Goal: Task Accomplishment & Management: Use online tool/utility

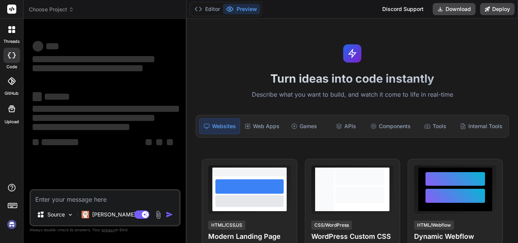
type textarea "x"
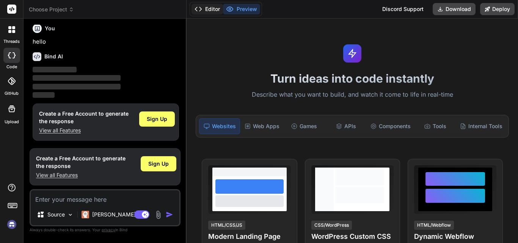
click at [194, 9] on button "Editor" at bounding box center [206, 9] width 31 height 11
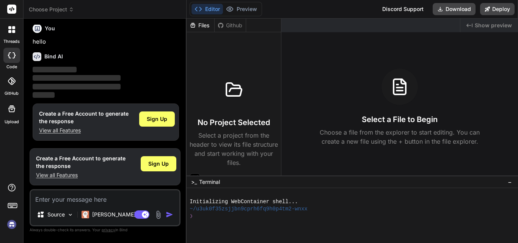
click at [194, 10] on button "Editor" at bounding box center [206, 9] width 31 height 11
click at [195, 10] on icon at bounding box center [198, 9] width 8 height 8
click at [200, 8] on polyline at bounding box center [201, 9] width 2 height 4
click at [230, 7] on icon at bounding box center [230, 9] width 6 height 5
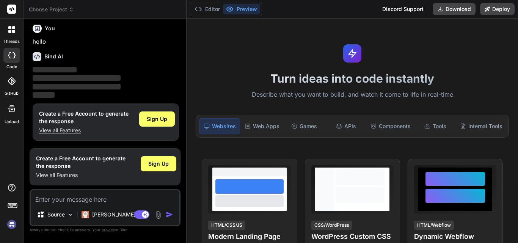
click at [158, 63] on div "Bind AI ‌ ‌ ‌ ‌" at bounding box center [106, 72] width 146 height 53
click at [133, 75] on p "‌" at bounding box center [106, 78] width 146 height 9
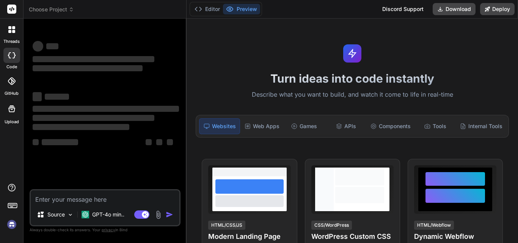
type textarea "x"
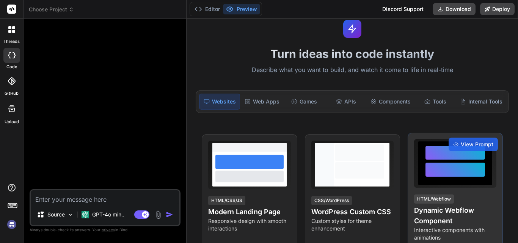
scroll to position [76, 0]
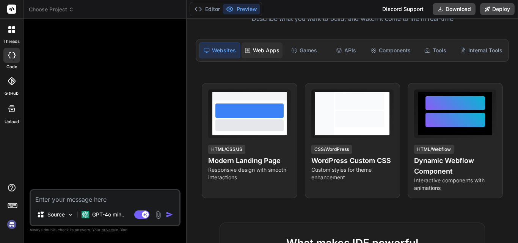
click at [266, 53] on div "Web Apps" at bounding box center [261, 50] width 41 height 16
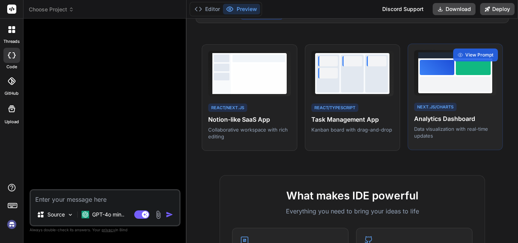
scroll to position [303, 0]
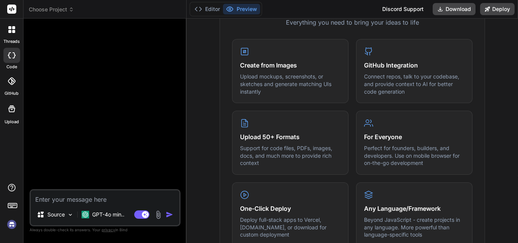
click at [92, 203] on textarea at bounding box center [105, 197] width 149 height 14
click at [51, 199] on textarea at bounding box center [105, 197] width 149 height 14
paste textarea "public async Task<bool> AddMailTemplate(MailTemplate mailTemplate) { try { awai…"
type textarea "public async Task<bool> AddMailTemplate(MailTemplate mailTemplate) { try { awai…"
type textarea "x"
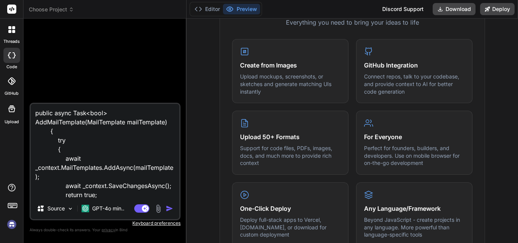
scroll to position [64, 0]
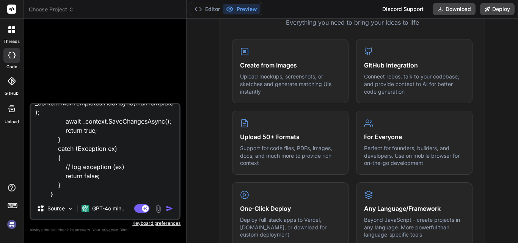
type textarea "public async Task<bool> AddMailTemplate(MailTemplate mailTemplate) { try { awai…"
type textarea "x"
type textarea "public async Task<bool> AddMailTemplate(MailTemplate mailTemplate) { try { awai…"
type textarea "x"
paste textarea "The variable 'ex' is declared but never used"
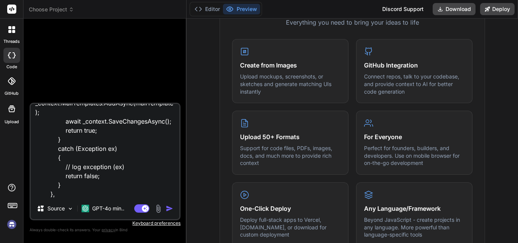
type textarea "public async Task<bool> AddMailTemplate(MailTemplate mailTemplate) { try { awai…"
type textarea "x"
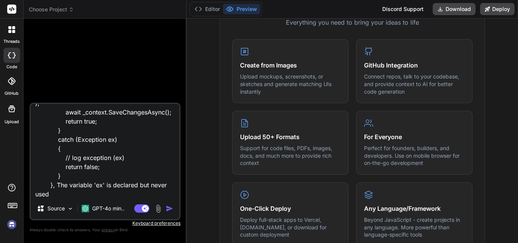
type textarea "public async Task<bool> AddMailTemplate(MailTemplate mailTemplate) { try { awai…"
click at [170, 208] on img "button" at bounding box center [170, 209] width 8 height 8
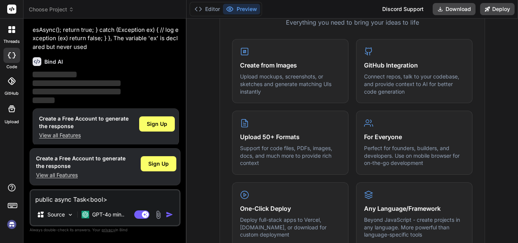
scroll to position [46, 0]
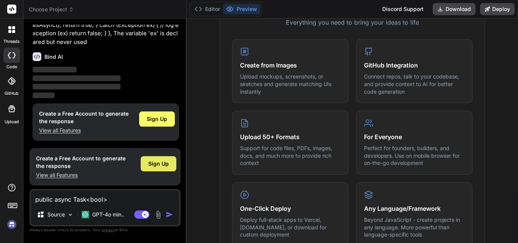
click at [164, 166] on span "Sign Up" at bounding box center [158, 164] width 20 height 8
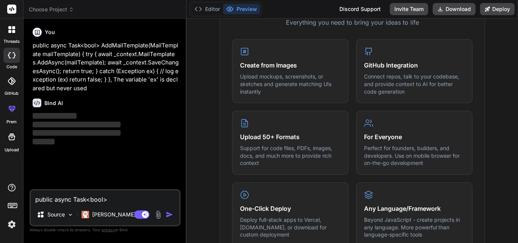
scroll to position [0, 0]
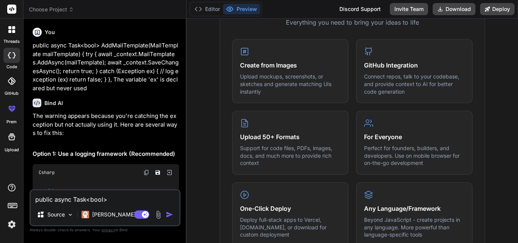
click at [185, 116] on div "Bind AI Web Search Created with Pixso. Code Generator You public async Task<boo…" at bounding box center [104, 131] width 163 height 224
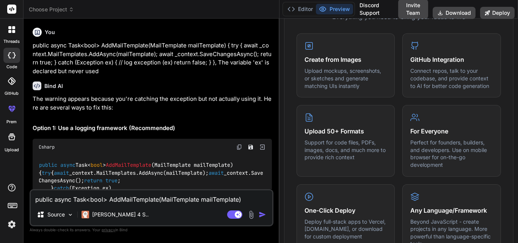
type textarea "x"
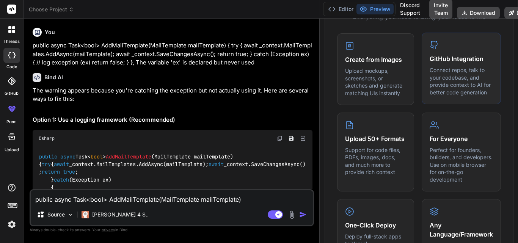
drag, startPoint x: 186, startPoint y: 116, endPoint x: 433, endPoint y: 121, distance: 247.5
click at [433, 121] on div "Choose Project Created with Pixso. Bind AI Web Search Created with Pixso. Code …" at bounding box center [270, 121] width 494 height 243
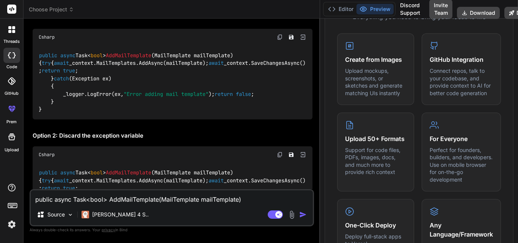
scroll to position [114, 0]
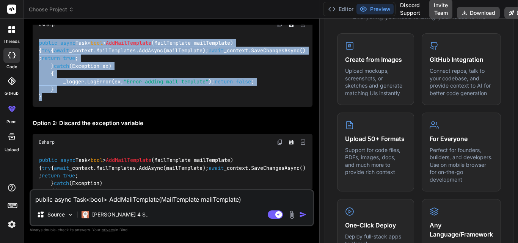
drag, startPoint x: 52, startPoint y: 145, endPoint x: 35, endPoint y: 44, distance: 102.2
click at [35, 44] on div "public async Task< bool > AddMailTemplate ( MailTemplate mailTemplate ) { try {…" at bounding box center [173, 70] width 280 height 74
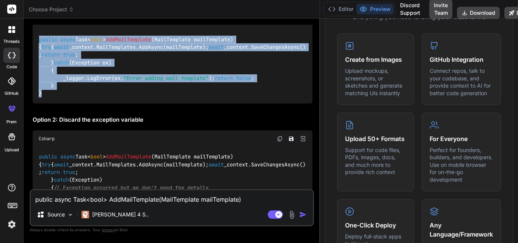
scroll to position [113, 0]
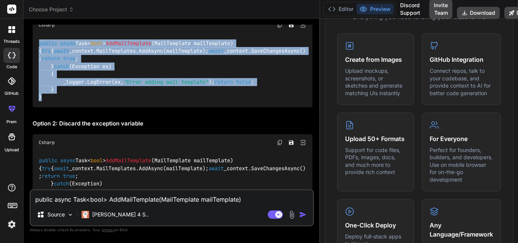
copy code "public async Task< bool > AddMailTemplate ( MailTemplate mailTemplate ) { try {…"
click at [187, 107] on div "public async Task< bool > AddMailTemplate ( MailTemplate mailTemplate ) { try {…" at bounding box center [173, 70] width 280 height 74
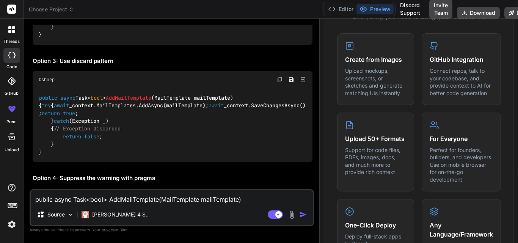
scroll to position [303, 0]
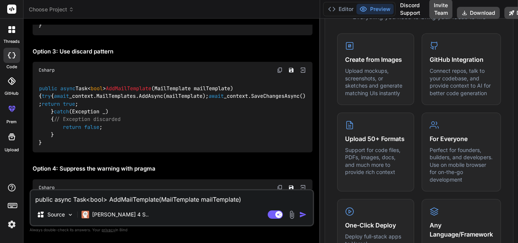
drag, startPoint x: 119, startPoint y: 103, endPoint x: 61, endPoint y: 106, distance: 57.7
copy code "return false ;"
click at [88, 198] on textarea "public async Task<bool> AddMailTemplate(MailTemplate mailTemplate) { try { awai…" at bounding box center [172, 197] width 282 height 14
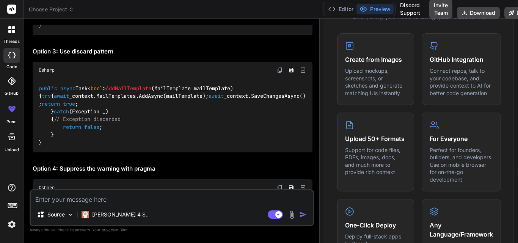
paste textarea "public async Task<List<EmailStatusCount>> GetEmailStatusCountsAsync() { SqlPara…"
type textarea "public async Task<List<EmailStatusCount>> GetEmailStatusCountsAsync() { SqlPara…"
type textarea "x"
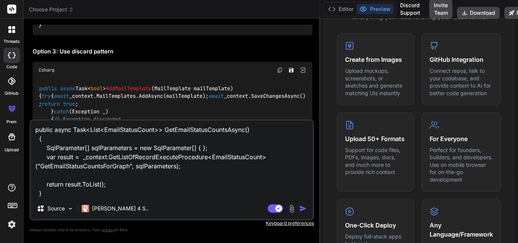
type textarea "public async Task<List<EmailStatusCount>> GetEmailStatusCountsAsync() { SqlPara…"
type textarea "x"
type textarea "public async Task<List<EmailStatusCount>> GetEmailStatusCountsAsync() { SqlPara…"
type textarea "x"
paste textarea "This async method lacks 'await' operators and will run synchronously. Consider …"
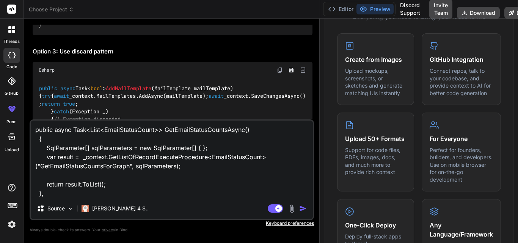
type textarea "public async Task<List<EmailStatusCount>> GetEmailStatusCountsAsync() { SqlPara…"
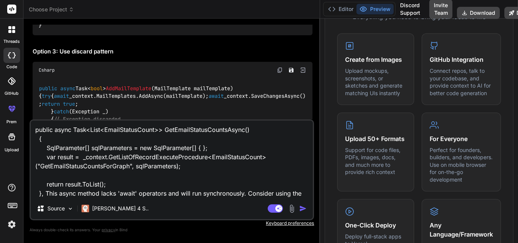
scroll to position [1, 0]
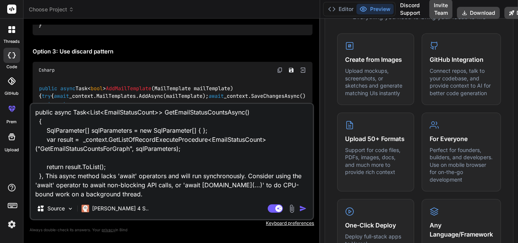
type textarea "x"
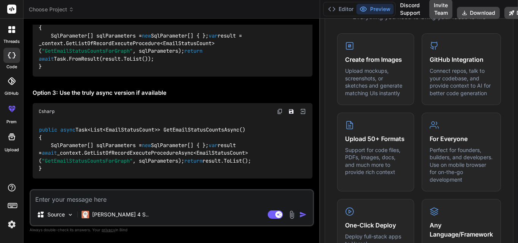
scroll to position [870, 0]
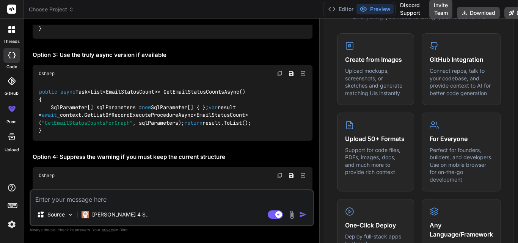
type textarea "x"
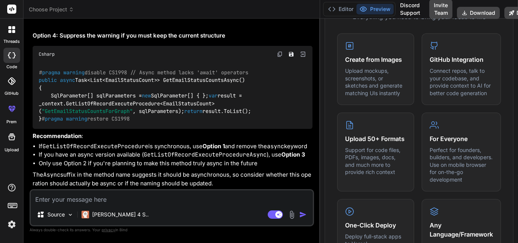
scroll to position [1103, 0]
click at [41, 201] on textarea at bounding box center [172, 197] width 282 height 14
paste textarea "public List<T> GetListOfRecordExecuteProcedure<T>(string procedureName, SqlPara…"
type textarea "public List<T> GetListOfRecordExecuteProcedure<T>(string procedureName, SqlPara…"
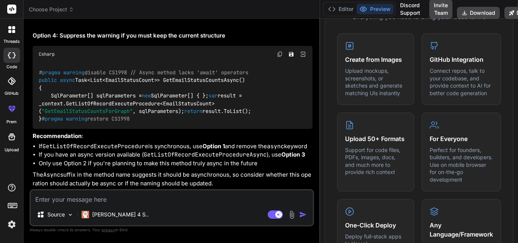
type textarea "x"
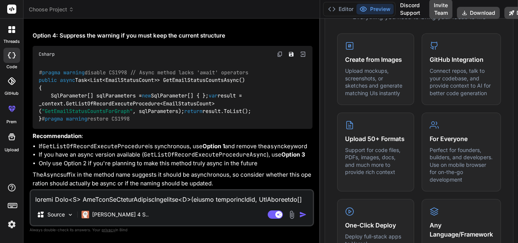
scroll to position [301, 0]
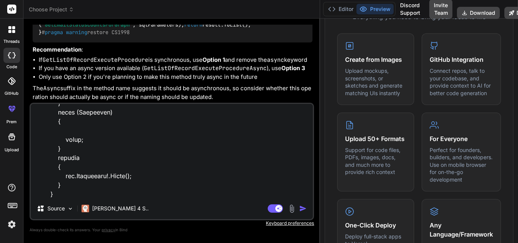
type textarea "public List<T> GetListOfRecordExecuteProcedure<T>(string procedureName, SqlPara…"
type textarea "x"
type textarea "public List<T> GetListOfRecordExecuteProcedure<T>(string procedureName, SqlPara…"
type textarea "x"
paste textarea "'List<EmailStatusCount>' does not contain a definition for 'GetAwaiter' and no …"
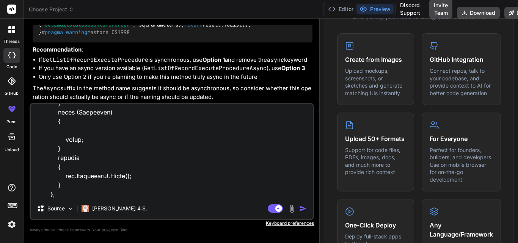
type textarea "public List<T> GetListOfRecordExecuteProcedure<T>(string procedureName, SqlPara…"
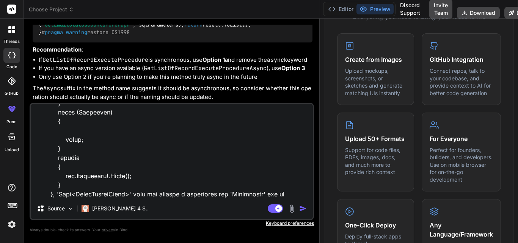
scroll to position [328, 0]
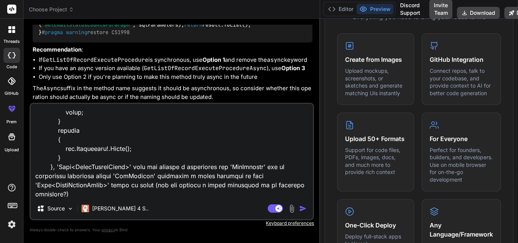
type textarea "x"
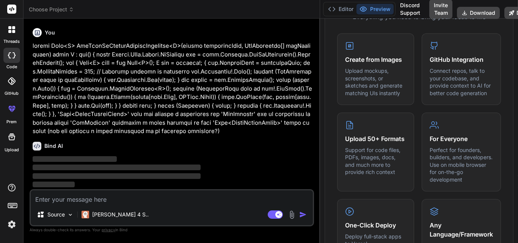
scroll to position [1419, 0]
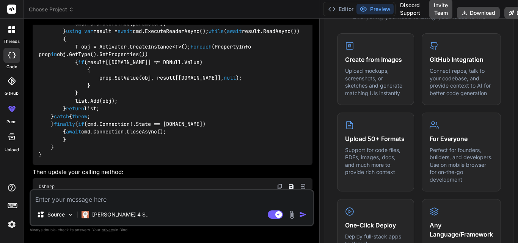
type textarea "x"
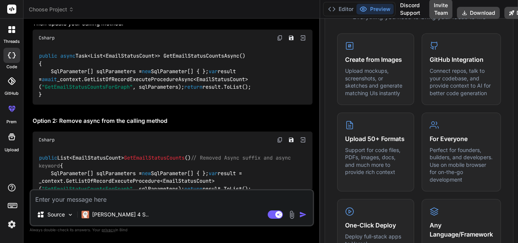
scroll to position [1533, 0]
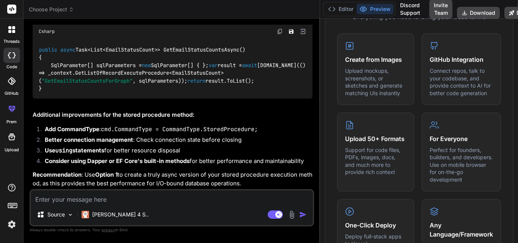
scroll to position [1912, 0]
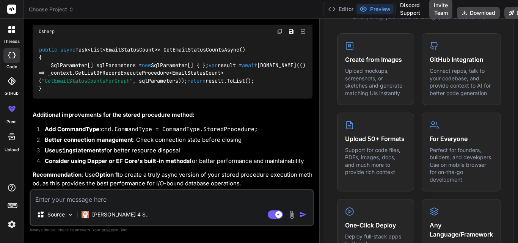
click at [65, 199] on textarea at bounding box center [172, 197] width 282 height 14
paste textarea "public async Task<List<ResFlightStage>> GetPassengerTravelDetailssPreview(strin…"
type textarea "public async Task<List<ResFlightStage>> GetPassengerTravelDetailssPreview(strin…"
type textarea "x"
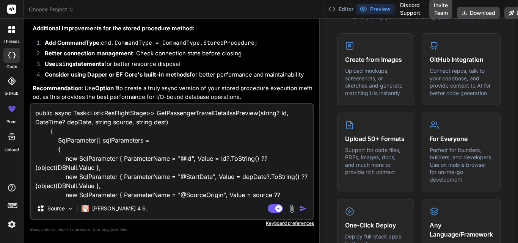
scroll to position [119, 0]
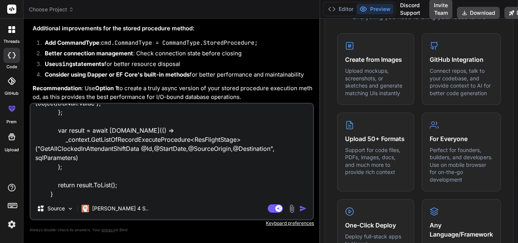
type textarea "public async Task<List<ResFlightStage>> GetPassengerTravelDetailssPreview(strin…"
type textarea "x"
type textarea "public async Task<List<ResFlightStage>> GetPassengerTravelDetailssPreview(strin…"
type textarea "x"
paste textarea "'AppDbContext' does not contain a definition for 'GetListOfRecordExecuteProcedu…"
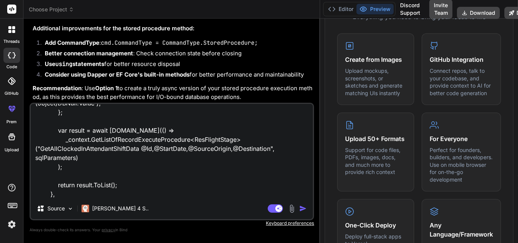
type textarea "public async Task<List<ResFlightStage>> GetPassengerTravelDetailssPreview(strin…"
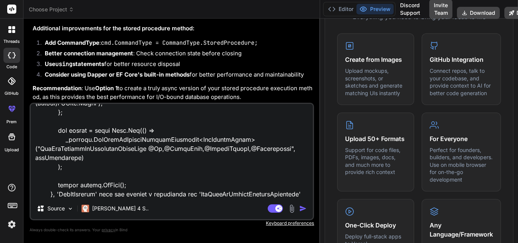
scroll to position [146, 0]
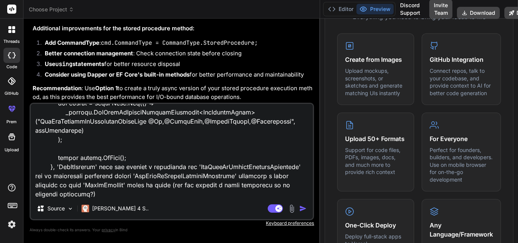
type textarea "x"
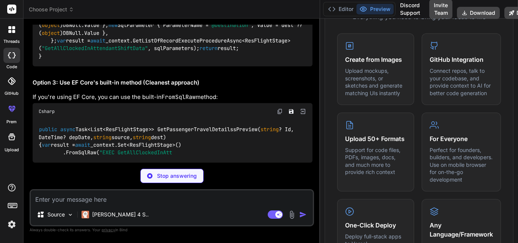
scroll to position [2884, 0]
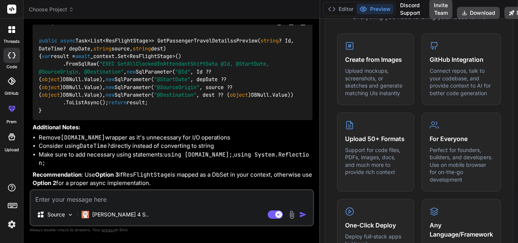
type textarea "x"
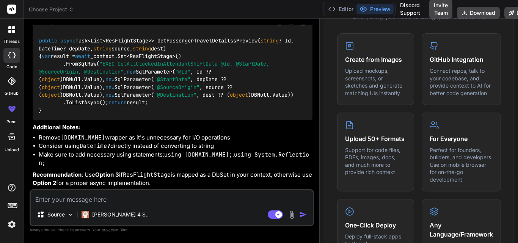
copy code "await"
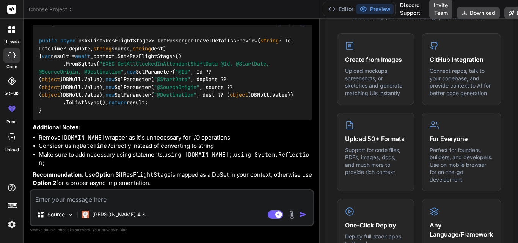
copy code "GetListOfRecordExecuteProcedureAsync"
click at [49, 197] on textarea at bounding box center [172, 197] width 282 height 14
paste textarea "{ List<string?> flightList = await _context.ResFlight_stage.AsNoTracking().Wher…"
type textarea "{ List<string?> flightList = await _context.ResFlight_stage.AsNoTracking().Wher…"
type textarea "x"
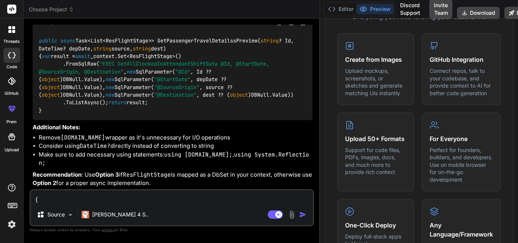
scroll to position [283, 0]
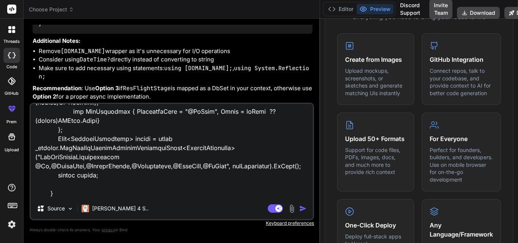
type textarea "{ List<string?> flightList = await _context.ResFlight_stage.AsNoTracking().Wher…"
type textarea "x"
type textarea "{ List<string?> flightList = await _context.ResFlight_stage.AsNoTracking().Wher…"
type textarea "x"
paste textarea "The return type of an async method must be void, Task, Task<T>, a task-like typ…"
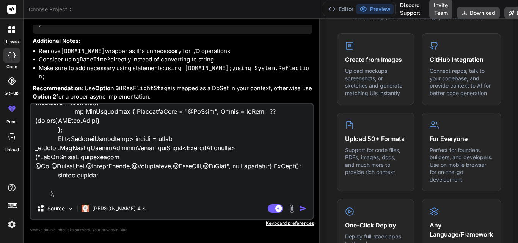
type textarea "{ List<string?> flightList = await _context.ResFlight_stage.AsNoTracking().Wher…"
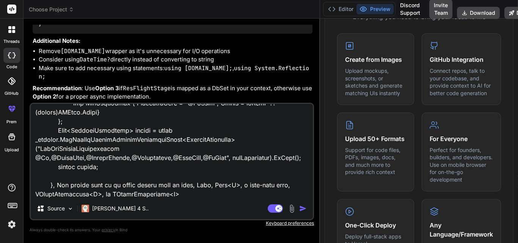
scroll to position [292, 0]
type textarea "x"
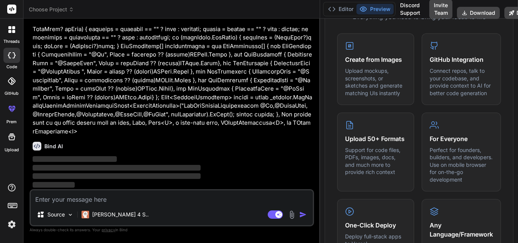
scroll to position [3806, 0]
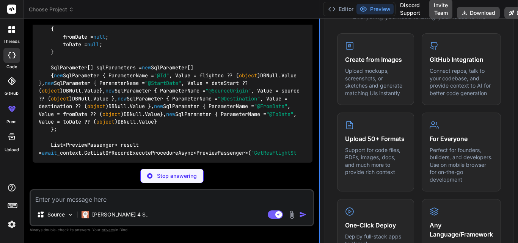
type textarea "x"
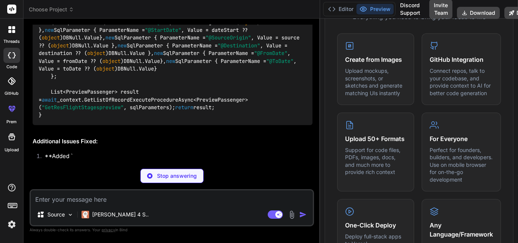
drag, startPoint x: 319, startPoint y: 140, endPoint x: 336, endPoint y: 141, distance: 16.7
click at [336, 141] on div "Choose Project Created with Pixso. Bind AI Web Search Created with Pixso. Code …" at bounding box center [270, 121] width 494 height 243
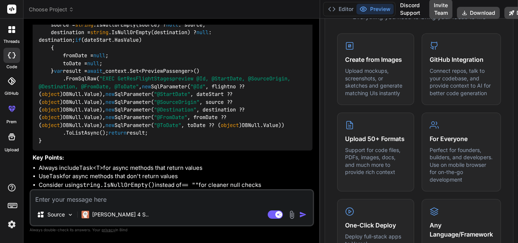
scroll to position [4185, 0]
type textarea "x"
click at [213, 136] on div "public async Task<List<PreviewPassenger>> GetPassengerPreviewDetailsList( strin…" at bounding box center [173, 63] width 280 height 174
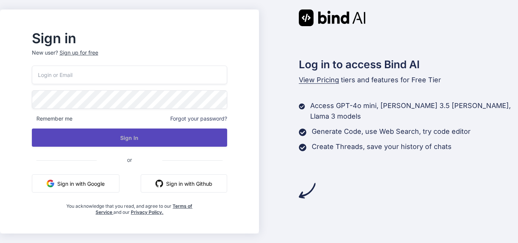
click at [181, 138] on button "Sign In" at bounding box center [129, 137] width 195 height 18
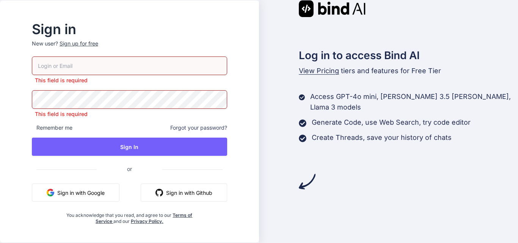
click at [81, 63] on input "email" at bounding box center [129, 65] width 195 height 19
type input "[EMAIL_ADDRESS][DOMAIN_NAME]"
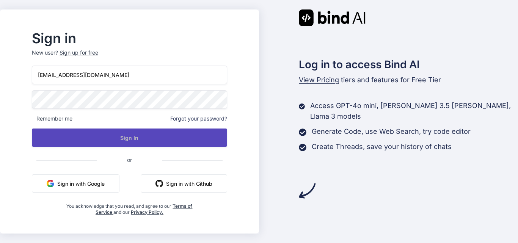
drag, startPoint x: 143, startPoint y: 132, endPoint x: 144, endPoint y: 138, distance: 5.8
click at [144, 133] on div "bhartik@chetu.com Remember me Forgot your password? Sign In or Sign in with Goo…" at bounding box center [129, 141] width 195 height 150
click at [144, 141] on button "Sign In" at bounding box center [129, 137] width 195 height 18
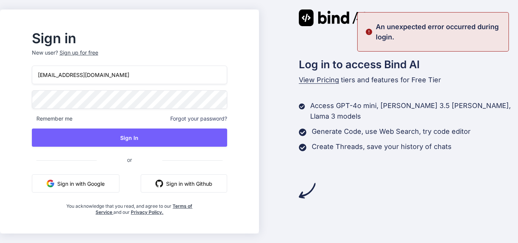
click at [2, 103] on div "Sign in New user? Sign up for free bhartik@chetu.com Remember me Forgot your pa…" at bounding box center [259, 121] width 518 height 243
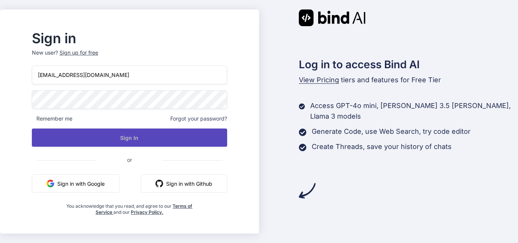
click at [164, 136] on button "Sign In" at bounding box center [129, 137] width 195 height 18
